Goal: Task Accomplishment & Management: Use online tool/utility

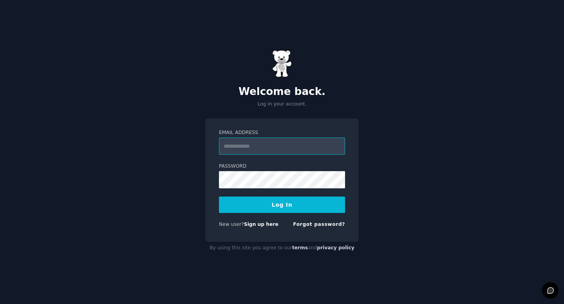
click at [284, 153] on input "Email Address" at bounding box center [282, 146] width 126 height 17
type input "**********"
click at [271, 203] on button "Log In" at bounding box center [282, 205] width 126 height 16
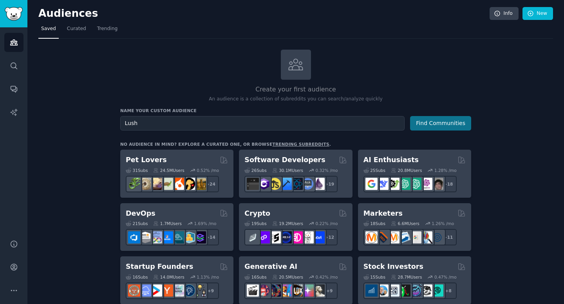
type input "Lush"
click at [454, 126] on button "Find Communities" at bounding box center [440, 123] width 61 height 14
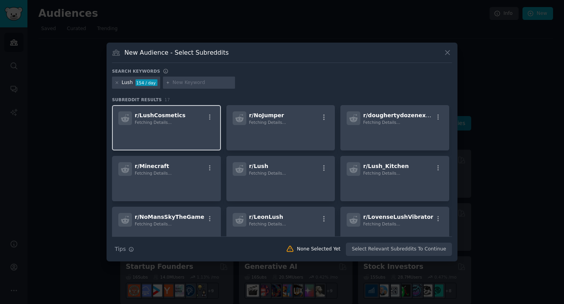
click at [179, 126] on div "r/ LushCosmetics Fetching Details..." at bounding box center [166, 127] width 109 height 45
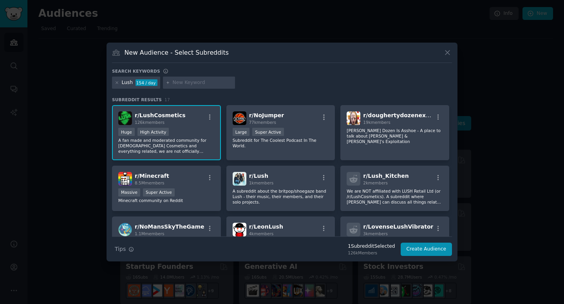
click at [165, 113] on span "r/ LushCosmetics" at bounding box center [160, 115] width 51 height 6
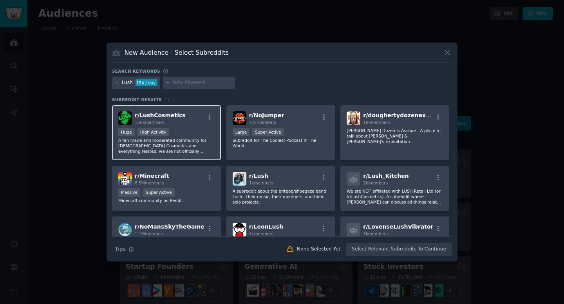
click at [177, 118] on span "r/ LushCosmetics" at bounding box center [160, 115] width 51 height 6
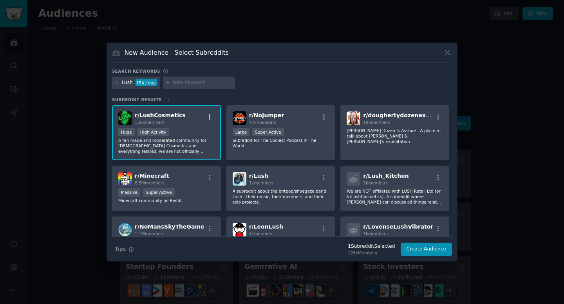
click at [209, 117] on icon "button" at bounding box center [210, 117] width 2 height 5
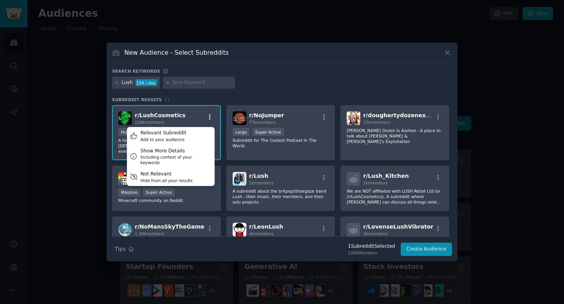
click at [209, 117] on icon "button" at bounding box center [210, 117] width 2 height 5
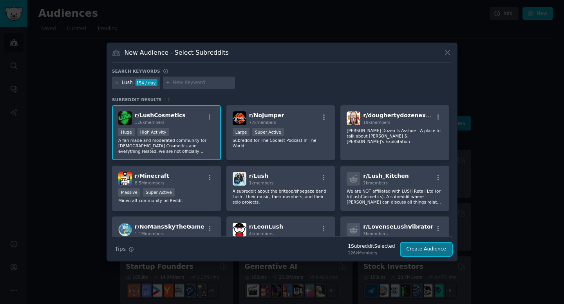
click at [419, 252] on button "Create Audience" at bounding box center [426, 249] width 52 height 13
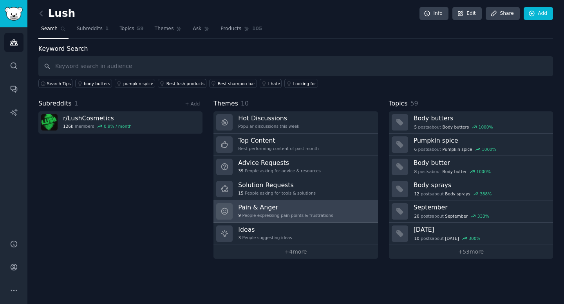
click at [354, 211] on link "Pain & Anger 9 People expressing pain points & frustrations" at bounding box center [295, 212] width 164 height 22
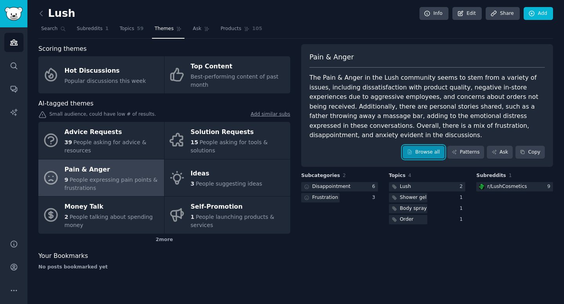
click at [424, 146] on link "Browse all" at bounding box center [423, 152] width 42 height 13
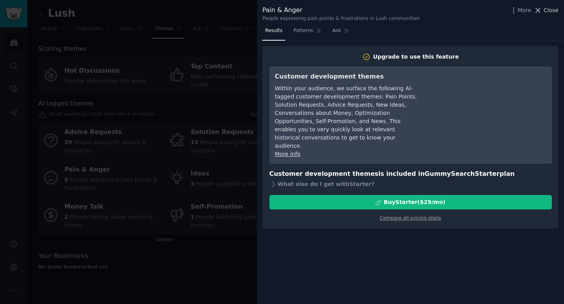
click at [543, 7] on button "Close" at bounding box center [545, 10] width 25 height 8
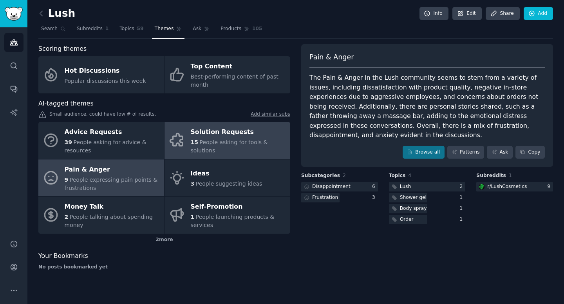
click at [242, 144] on span "People asking for tools & solutions" at bounding box center [229, 146] width 77 height 14
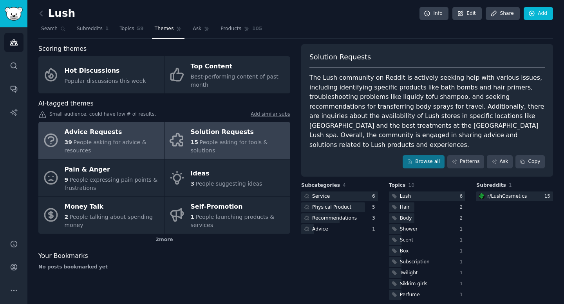
click at [132, 143] on span "People asking for advice & resources" at bounding box center [106, 146] width 82 height 14
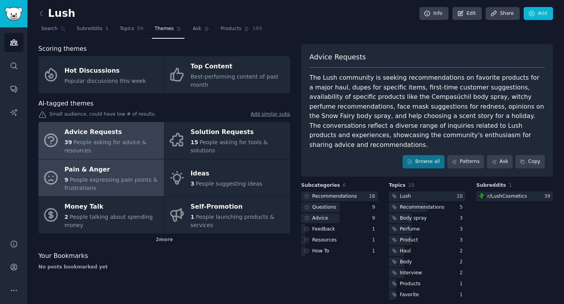
click at [122, 168] on div "Pain & Anger" at bounding box center [112, 170] width 95 height 13
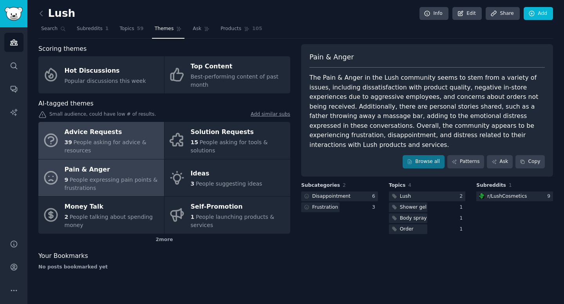
click at [154, 135] on div "Advice Requests" at bounding box center [112, 132] width 95 height 13
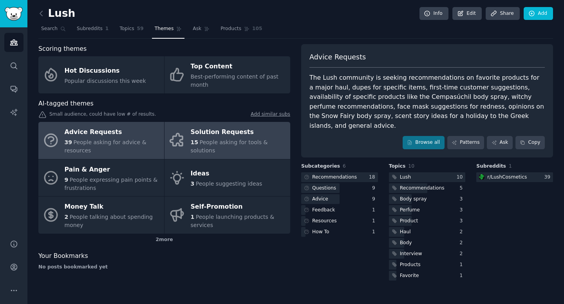
click at [229, 157] on link "Solution Requests 15 People asking for tools & solutions" at bounding box center [227, 140] width 126 height 37
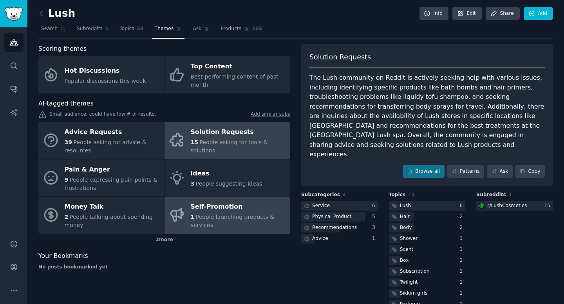
click at [209, 218] on span "People launching products & services" at bounding box center [233, 221] width 84 height 14
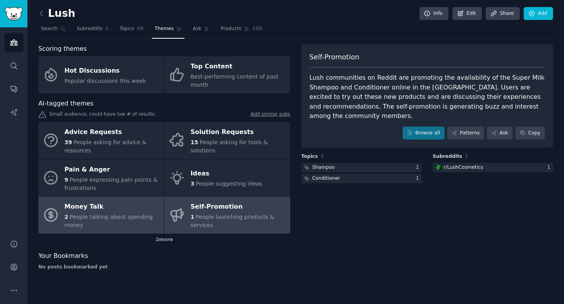
click at [127, 223] on div "2 People talking about spending money" at bounding box center [112, 221] width 95 height 16
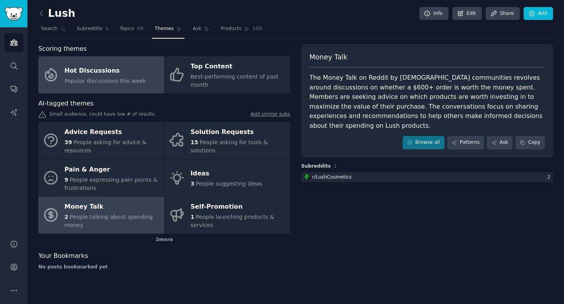
click at [121, 81] on span "Popular discussions this week" at bounding box center [105, 81] width 81 height 6
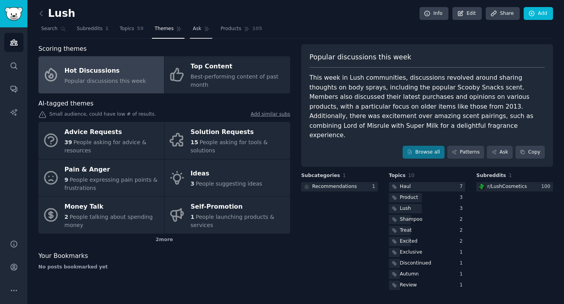
click at [193, 31] on span "Ask" at bounding box center [197, 28] width 9 height 7
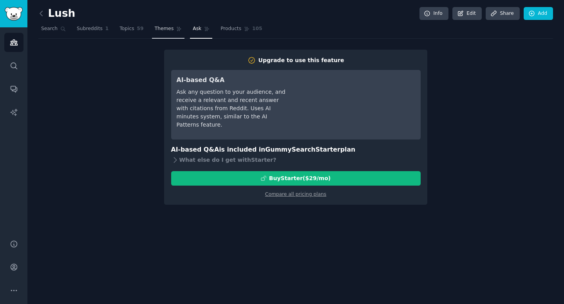
click at [162, 27] on span "Themes" at bounding box center [164, 28] width 19 height 7
